Goal: Task Accomplishment & Management: Complete application form

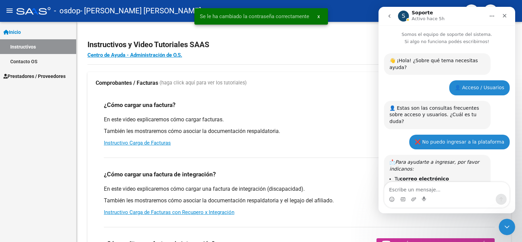
scroll to position [548, 0]
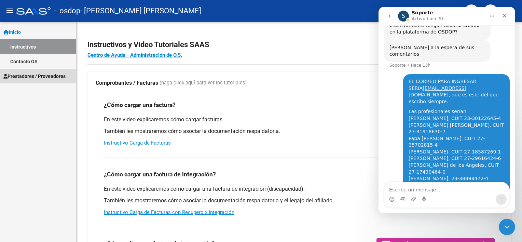
click at [42, 72] on span "Prestadores / Proveedores" at bounding box center [34, 76] width 62 height 8
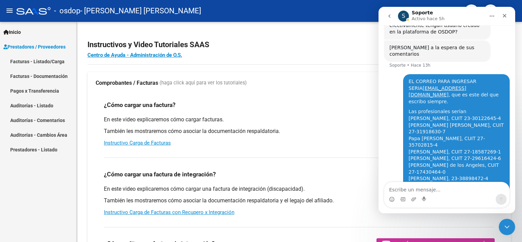
scroll to position [0, 0]
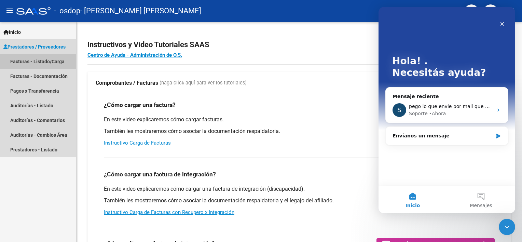
click at [47, 61] on link "Facturas - Listado/Carga" at bounding box center [38, 61] width 76 height 15
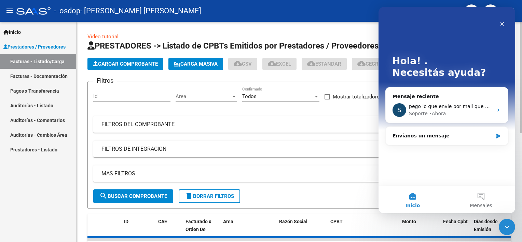
click at [145, 62] on span "Cargar Comprobante" at bounding box center [125, 64] width 65 height 6
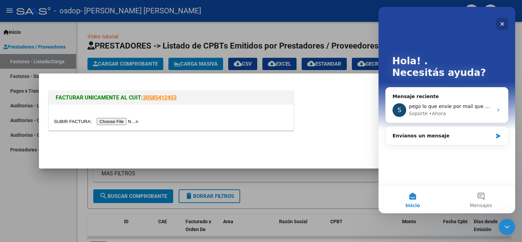
click at [505, 24] on div "Cerrar" at bounding box center [502, 24] width 12 height 12
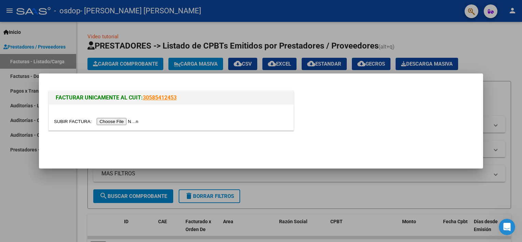
click at [119, 120] on input "file" at bounding box center [97, 121] width 86 height 7
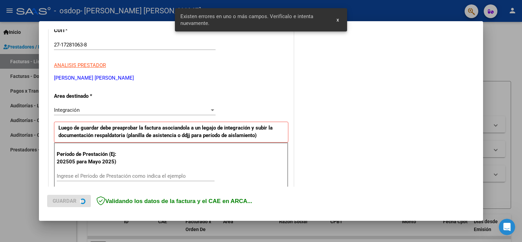
scroll to position [146, 0]
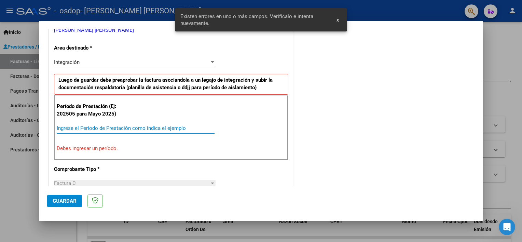
click at [104, 127] on input "Ingrese el Período de Prestación como indica el ejemplo" at bounding box center [136, 128] width 158 height 6
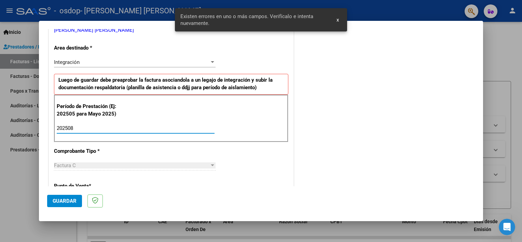
type input "202508"
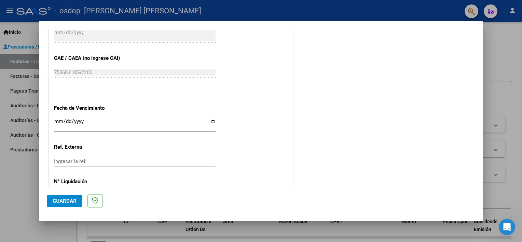
scroll to position [419, 0]
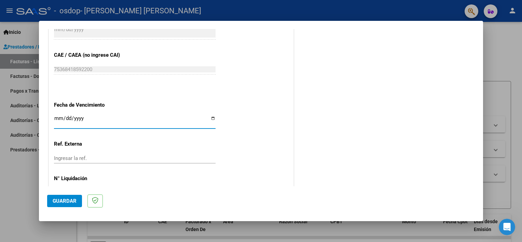
click at [210, 117] on input "Ingresar la fecha" at bounding box center [135, 120] width 162 height 11
type input "[DATE]"
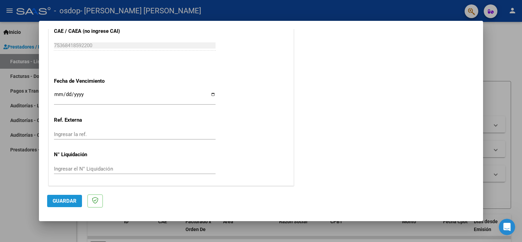
click at [69, 203] on span "Guardar" at bounding box center [65, 201] width 24 height 6
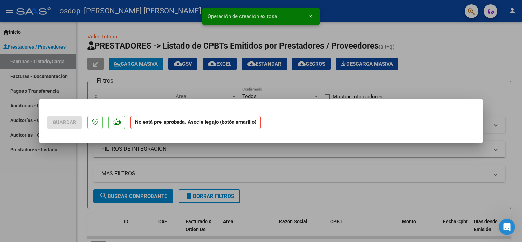
scroll to position [0, 0]
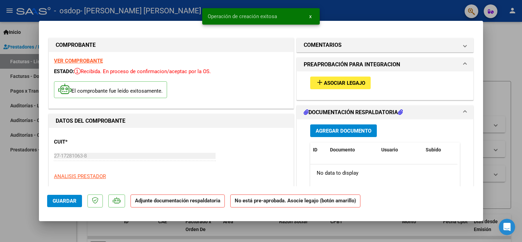
click at [335, 83] on span "Asociar Legajo" at bounding box center [344, 83] width 41 height 6
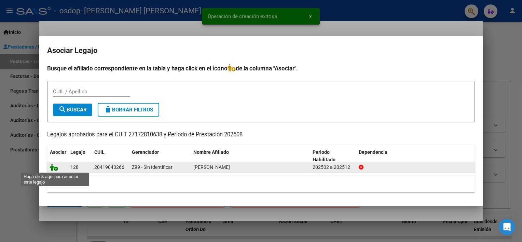
click at [51, 164] on icon at bounding box center [54, 167] width 8 height 8
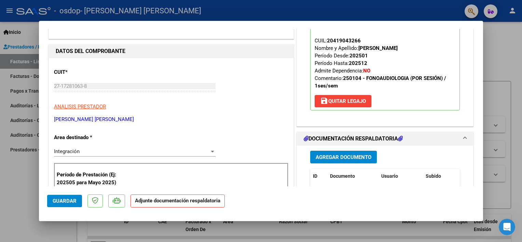
scroll to position [137, 0]
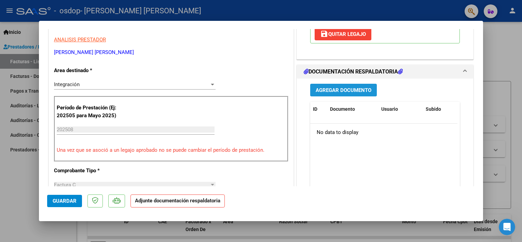
click at [321, 90] on span "Agregar Documento" at bounding box center [344, 90] width 56 height 6
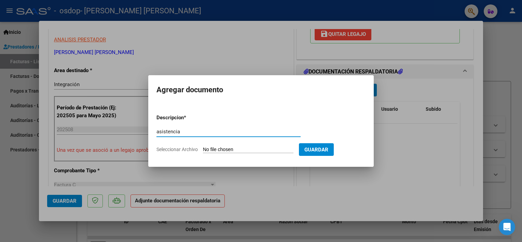
type input "asistencia"
click at [226, 149] on input "Seleccionar Archivo" at bounding box center [248, 150] width 91 height 6
type input "C:\fakepath\[PERSON_NAME] - AGO.pdf"
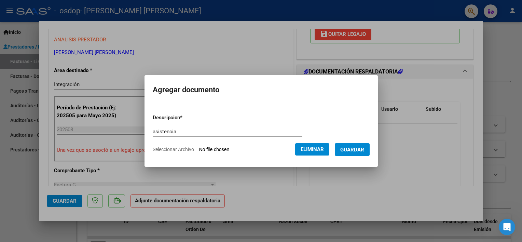
click at [351, 153] on button "Guardar" at bounding box center [352, 149] width 35 height 13
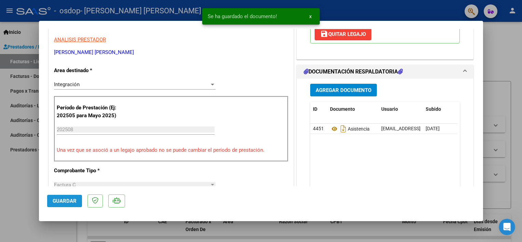
click at [67, 205] on button "Guardar" at bounding box center [64, 201] width 35 height 12
click at [502, 170] on div at bounding box center [261, 121] width 522 height 242
type input "$ 0,00"
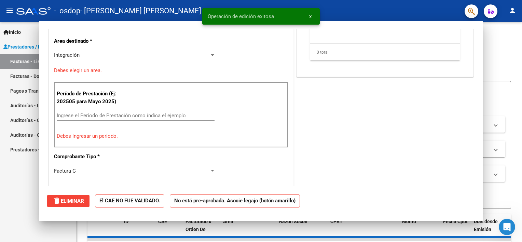
scroll to position [0, 0]
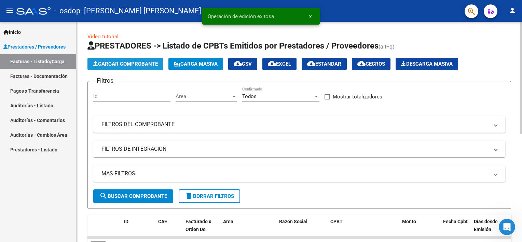
click at [115, 62] on span "Cargar Comprobante" at bounding box center [125, 64] width 65 height 6
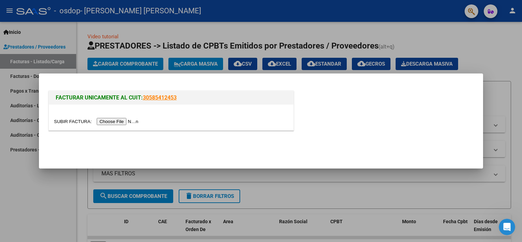
click at [358, 206] on div at bounding box center [261, 121] width 522 height 242
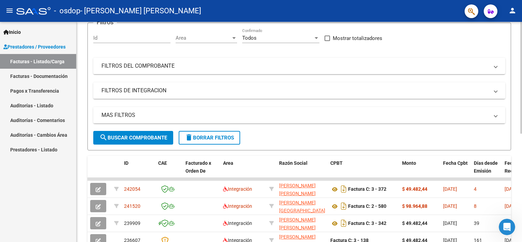
scroll to position [68, 0]
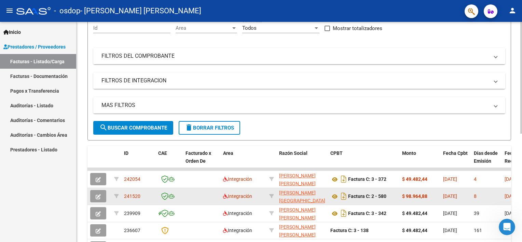
click at [98, 194] on icon "button" at bounding box center [98, 196] width 5 height 5
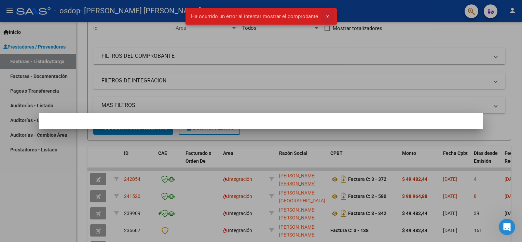
click at [328, 15] on span "x" at bounding box center [327, 16] width 2 height 6
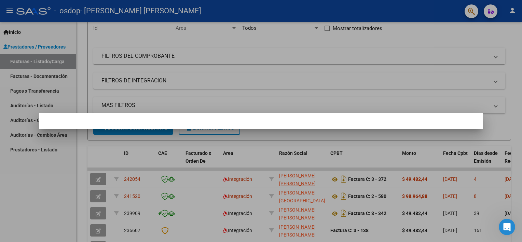
click at [235, 197] on div at bounding box center [261, 121] width 522 height 242
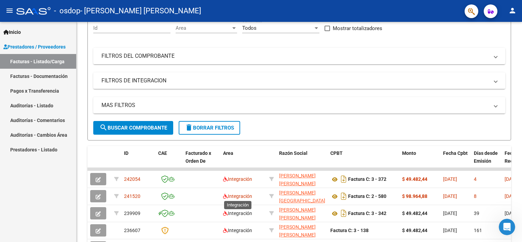
click at [235, 197] on span "Integración" at bounding box center [237, 195] width 29 height 5
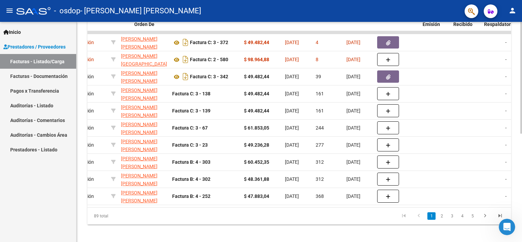
scroll to position [0, 0]
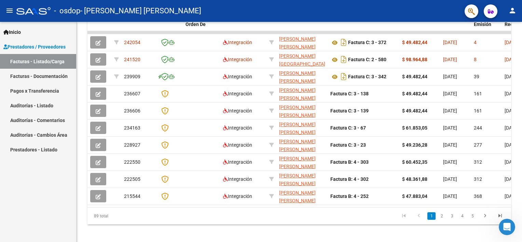
click at [8, 5] on button "menu" at bounding box center [10, 11] width 14 height 14
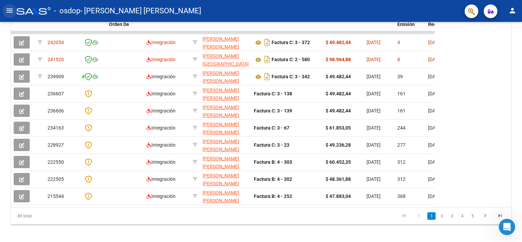
click at [10, 10] on mat-icon "menu" at bounding box center [9, 10] width 8 height 8
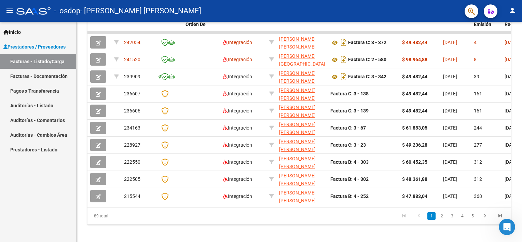
click at [522, 11] on html "menu - osdop - [PERSON_NAME] [PERSON_NAME] person Inicio Instructivos Contacto …" at bounding box center [261, 121] width 522 height 242
click at [513, 13] on mat-icon "person" at bounding box center [512, 10] width 8 height 8
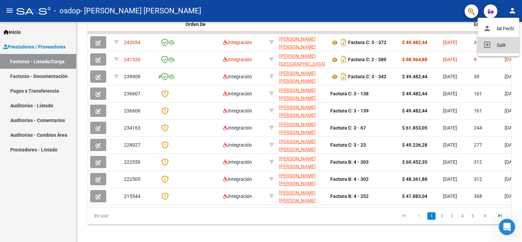
click at [503, 50] on button "exit_to_app Salir" at bounding box center [499, 45] width 42 height 16
